Goal: Find specific page/section: Find specific page/section

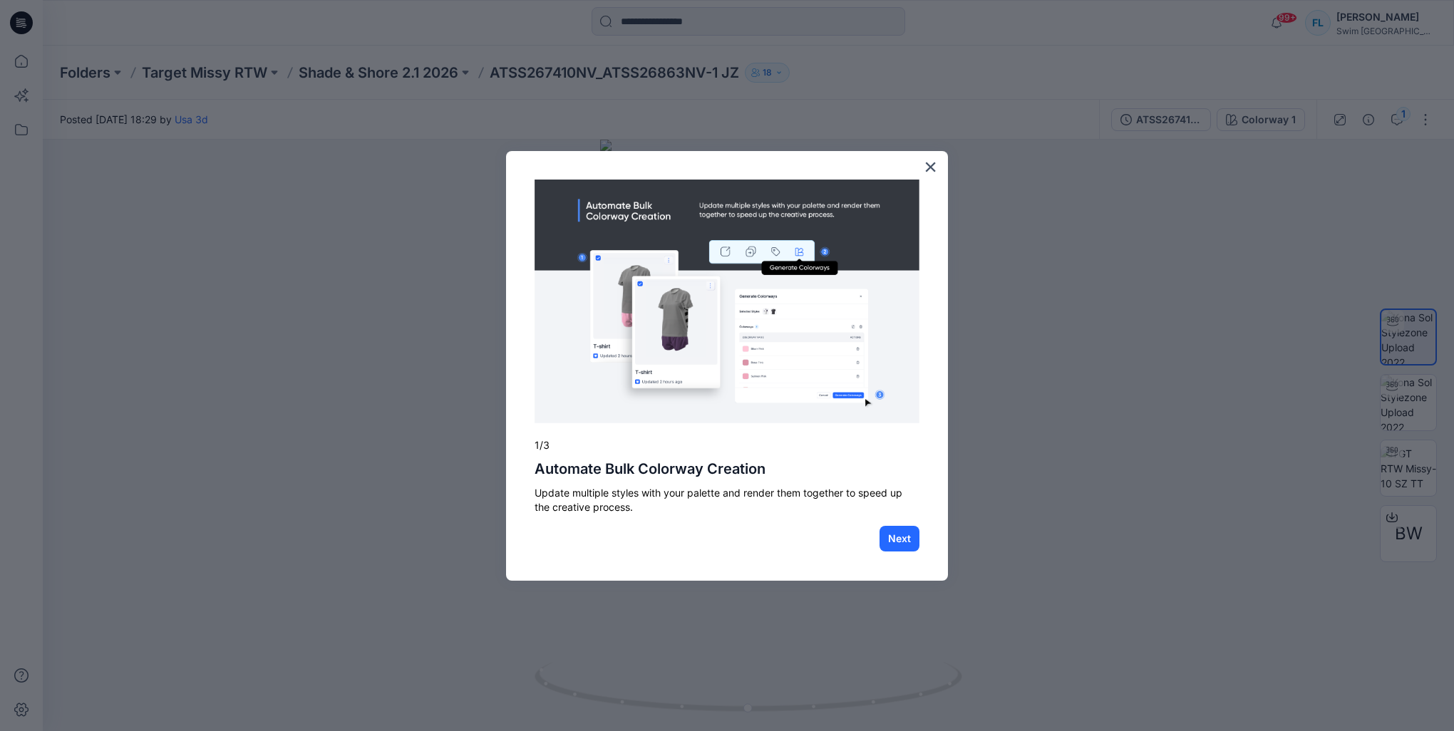
click at [937, 163] on div "× 1/3 Automate Bulk Colorway Creation Update multiple styles with your palette …" at bounding box center [727, 366] width 442 height 430
click at [927, 165] on button "×" at bounding box center [931, 166] width 14 height 23
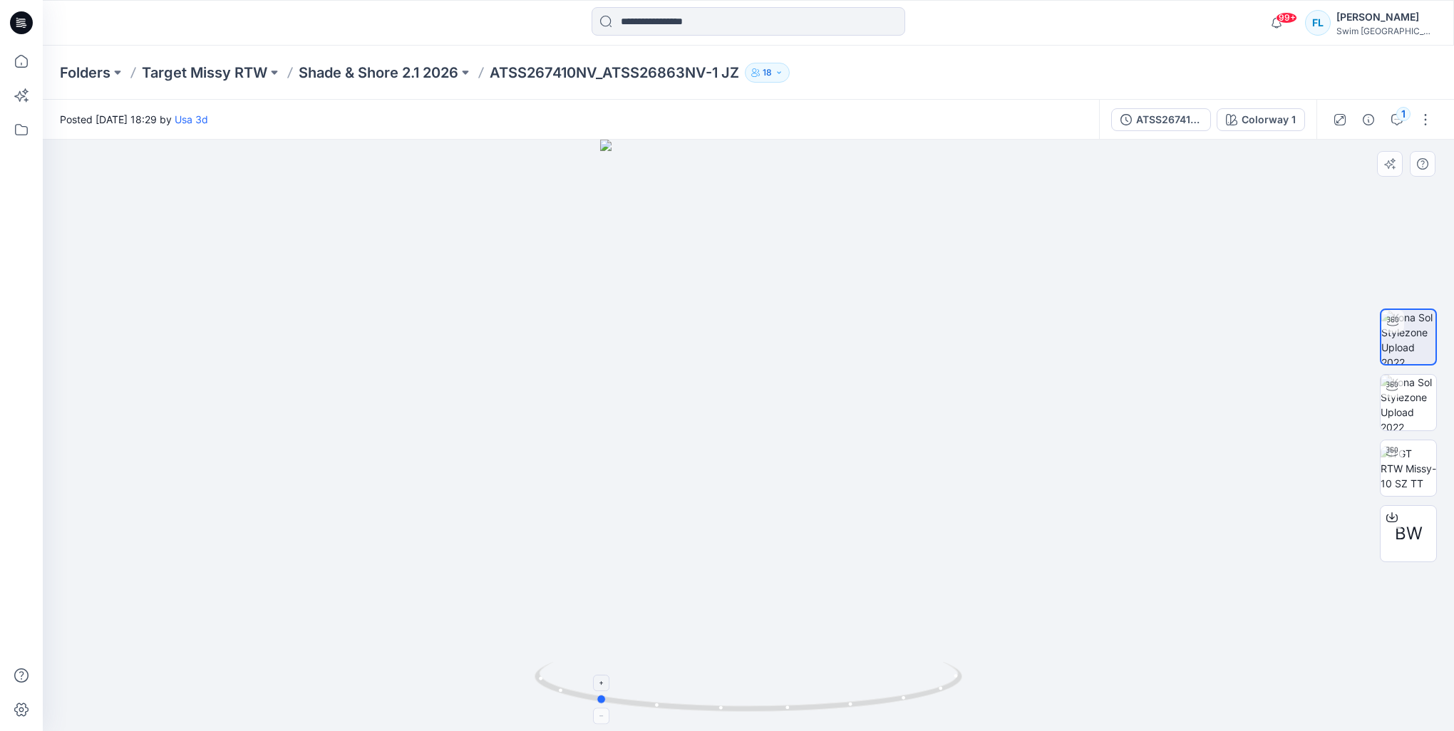
drag, startPoint x: 750, startPoint y: 711, endPoint x: 598, endPoint y: 689, distance: 153.4
click at [598, 689] on icon at bounding box center [750, 688] width 431 height 53
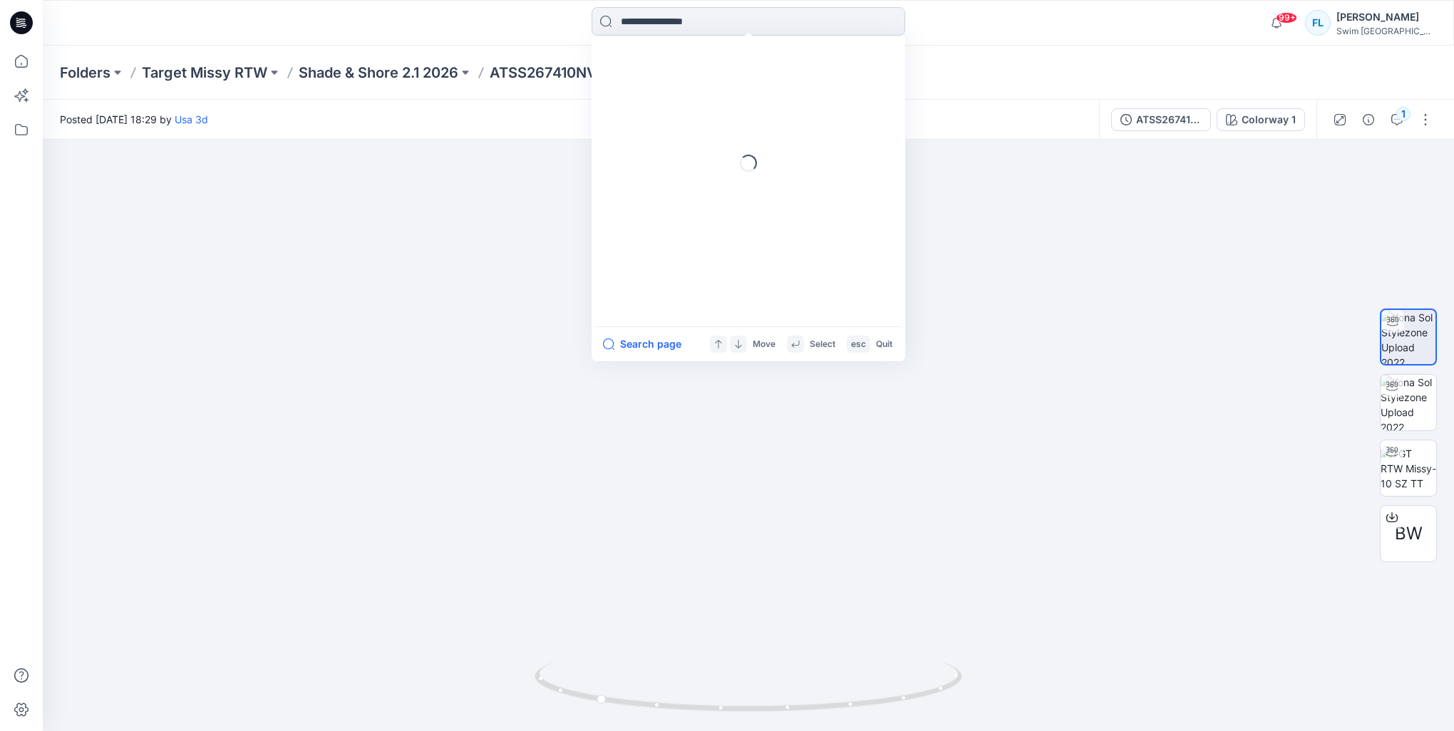
click at [738, 19] on input at bounding box center [749, 21] width 314 height 29
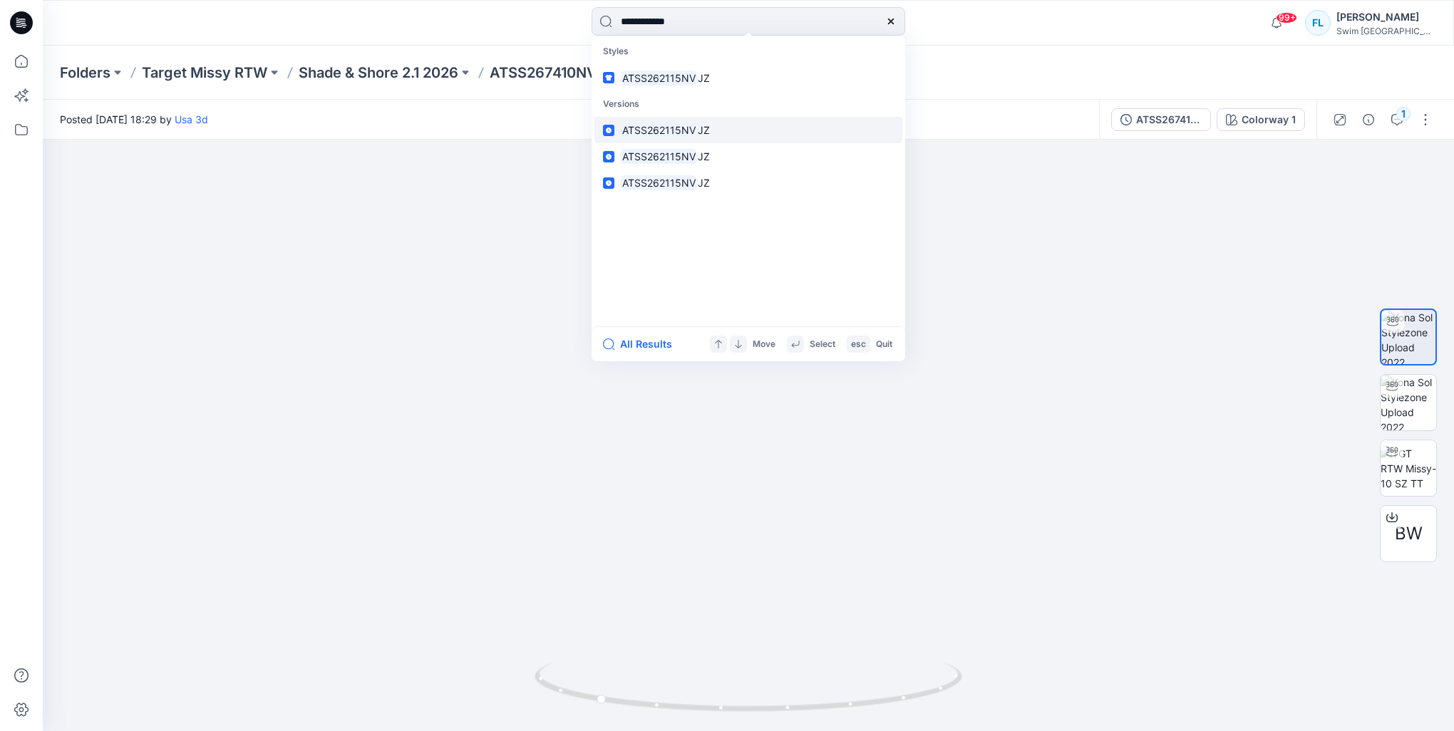
type input "**********"
click at [686, 136] on mark "ATSS262115NV" at bounding box center [659, 130] width 78 height 16
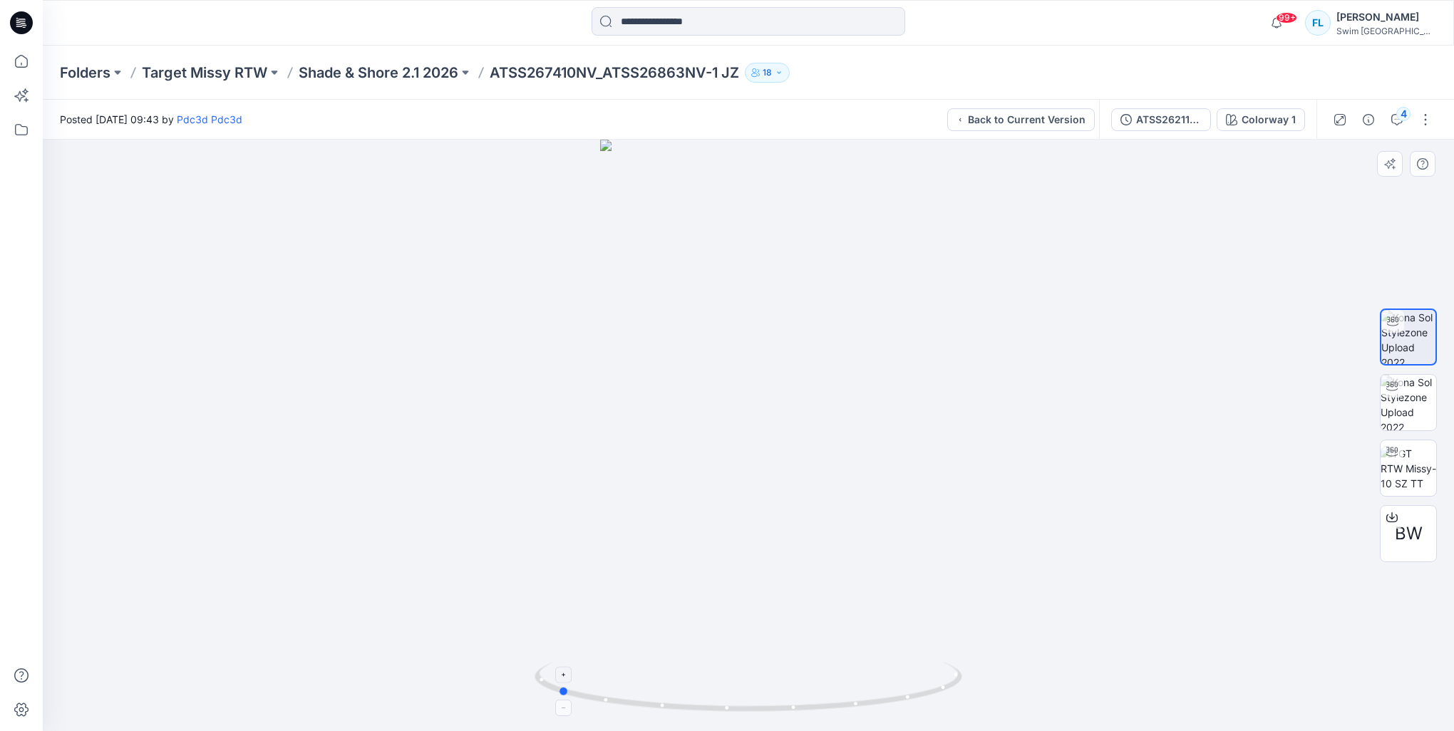
drag, startPoint x: 750, startPoint y: 714, endPoint x: 559, endPoint y: 678, distance: 194.4
click at [559, 678] on icon at bounding box center [750, 688] width 431 height 53
